Goal: Register for event/course

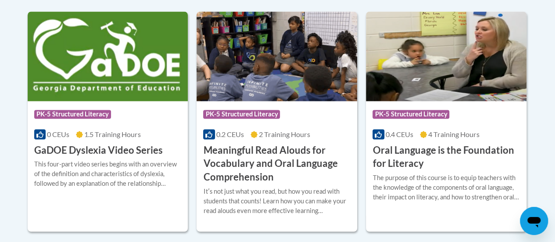
scroll to position [606, 0]
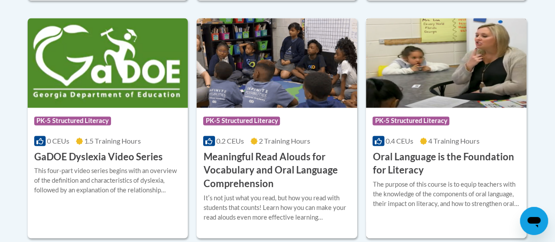
click at [405, 158] on h3 "Oral Language is the Foundation for Literacy" at bounding box center [446, 163] width 147 height 27
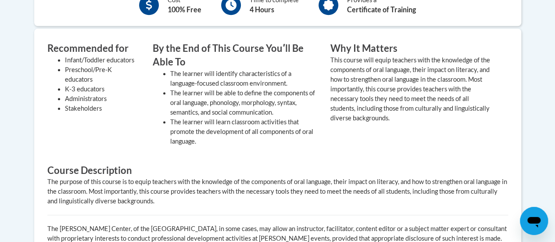
scroll to position [377, 0]
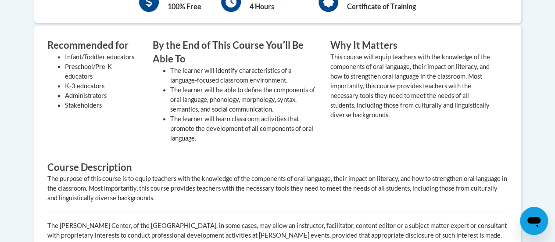
click at [394, 89] on value "This course will equip teachers with the knowledge of the components of oral la…" at bounding box center [410, 85] width 160 height 65
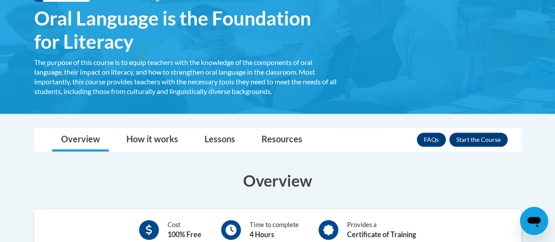
scroll to position [179, 0]
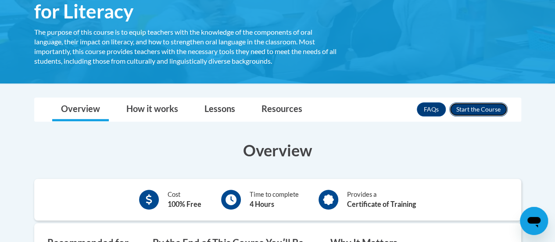
click at [482, 113] on button "Enroll" at bounding box center [478, 109] width 58 height 14
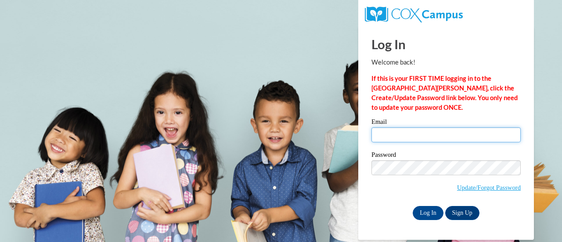
click at [412, 140] on input "Email" at bounding box center [445, 134] width 149 height 15
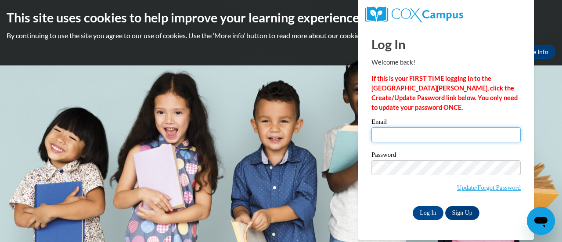
type input "ashley.bencs@rusd.org"
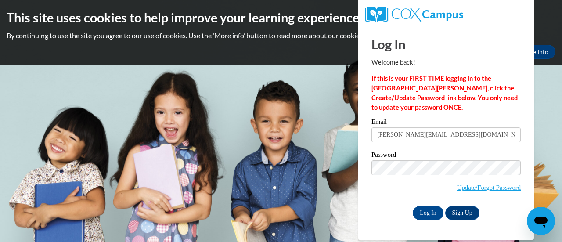
click at [414, 178] on span "Update/Forgot Password" at bounding box center [445, 178] width 149 height 36
click at [421, 212] on input "Log In" at bounding box center [427, 213] width 31 height 14
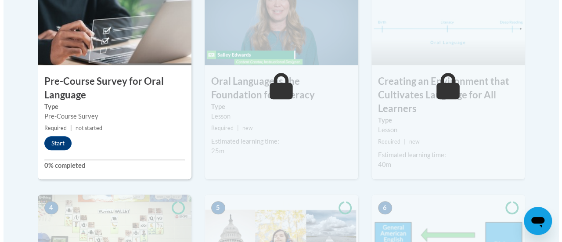
scroll to position [351, 0]
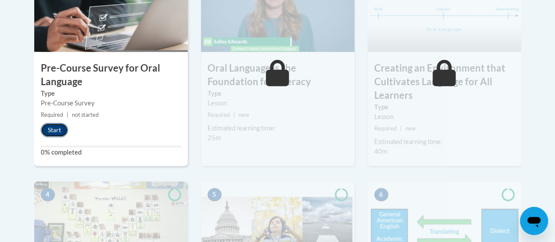
click at [47, 132] on button "Start" at bounding box center [54, 130] width 27 height 14
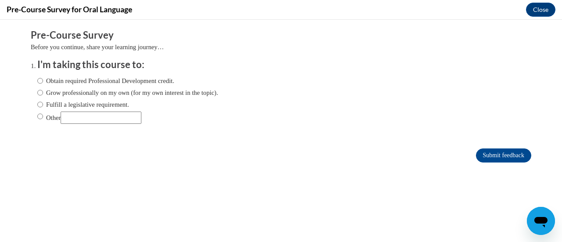
scroll to position [0, 0]
click at [31, 82] on ol "I'm taking this course to: Obtain required Professional Development credit. Gro…" at bounding box center [287, 97] width 513 height 79
click at [37, 81] on input "Obtain required Professional Development credit." at bounding box center [40, 81] width 6 height 10
radio input "true"
click at [520, 157] on input "Submit feedback" at bounding box center [503, 155] width 55 height 14
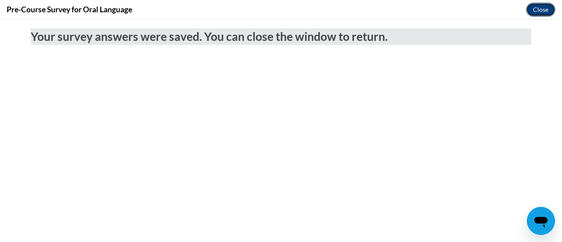
click at [544, 4] on button "Close" at bounding box center [540, 10] width 29 height 14
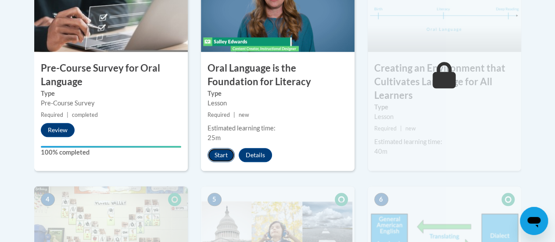
click at [217, 149] on button "Start" at bounding box center [221, 155] width 27 height 14
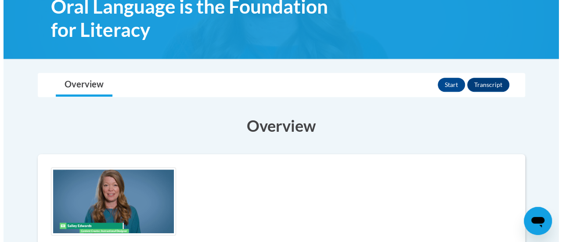
scroll to position [150, 0]
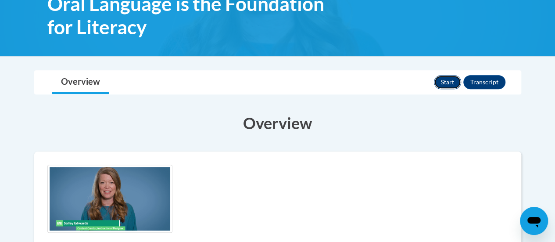
click at [445, 84] on button "Start" at bounding box center [447, 82] width 27 height 14
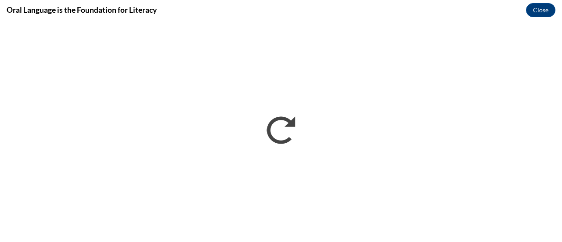
scroll to position [0, 0]
